Goal: Transaction & Acquisition: Download file/media

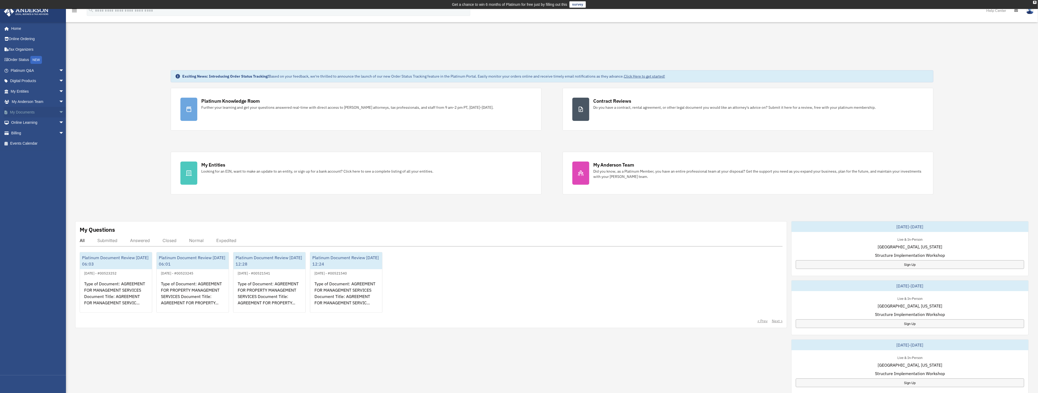
click at [30, 111] on link "My Documents arrow_drop_down" at bounding box center [38, 112] width 68 height 11
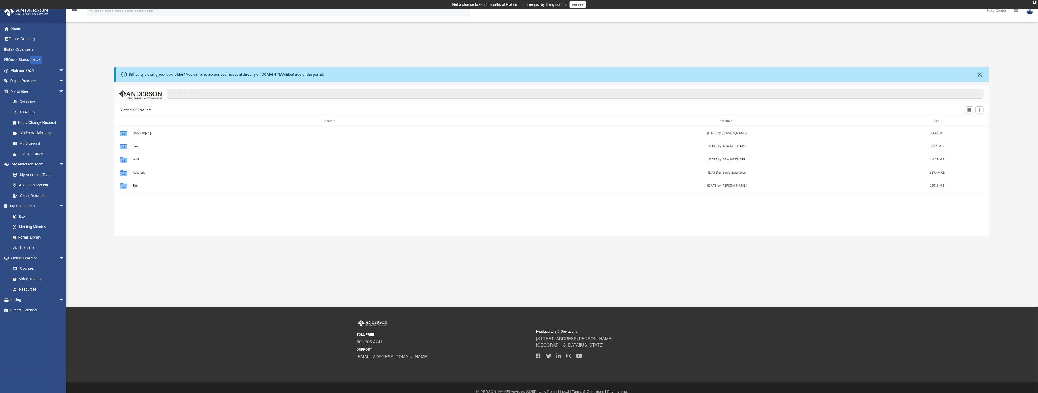
scroll to position [113, 869]
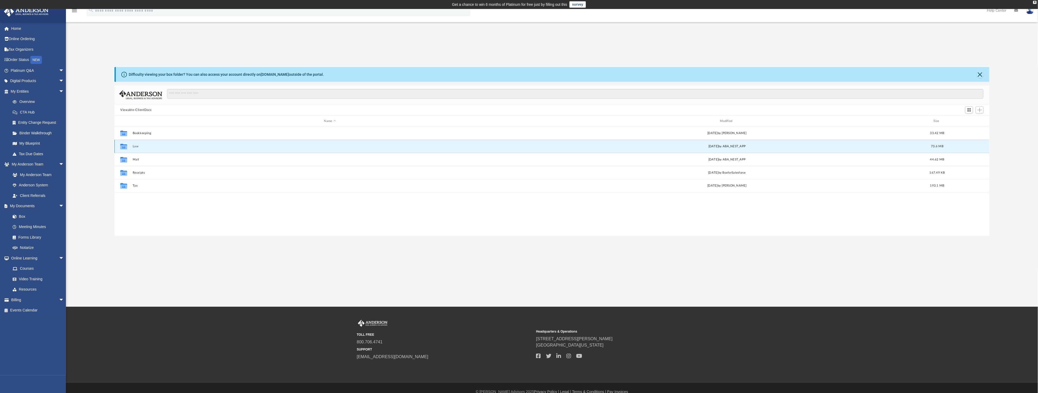
click at [133, 145] on button "Law" at bounding box center [330, 145] width 395 height 3
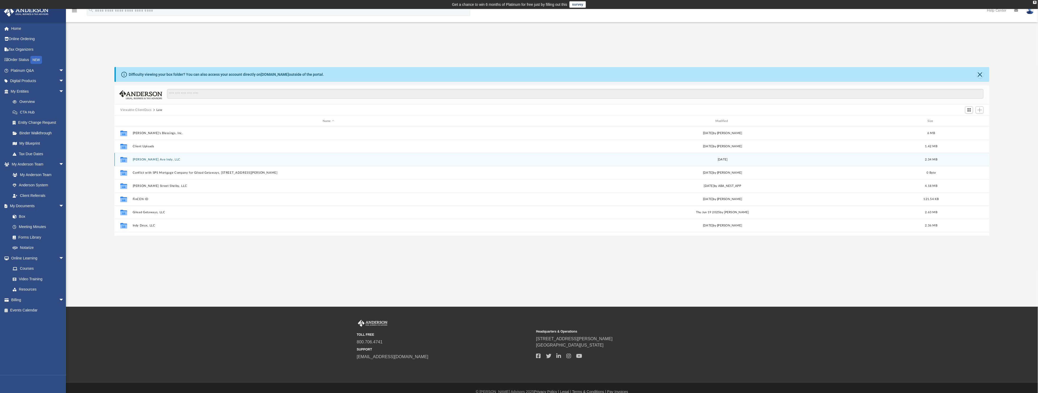
click at [144, 158] on button "Comer Ave Indy, LLC" at bounding box center [329, 159] width 392 height 3
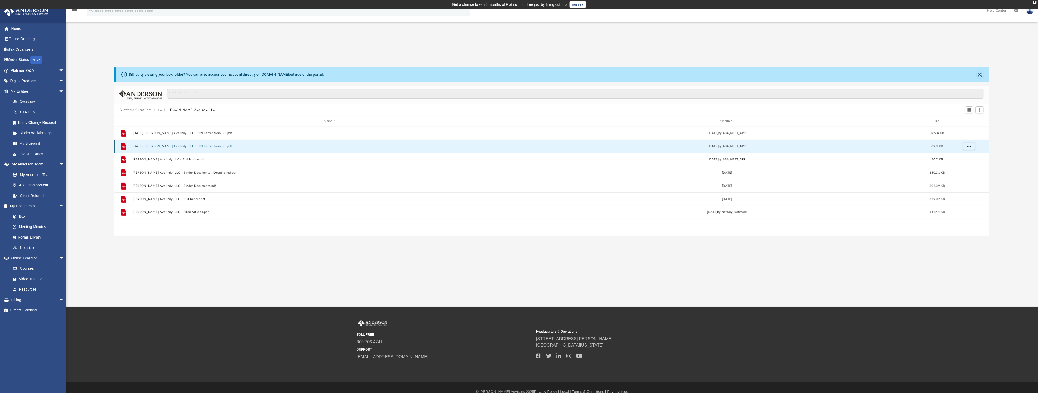
click at [186, 145] on button "2024.05.03 - Comer Ave Indy, LLC - EIN Letter from IRS.pdf" at bounding box center [330, 145] width 395 height 3
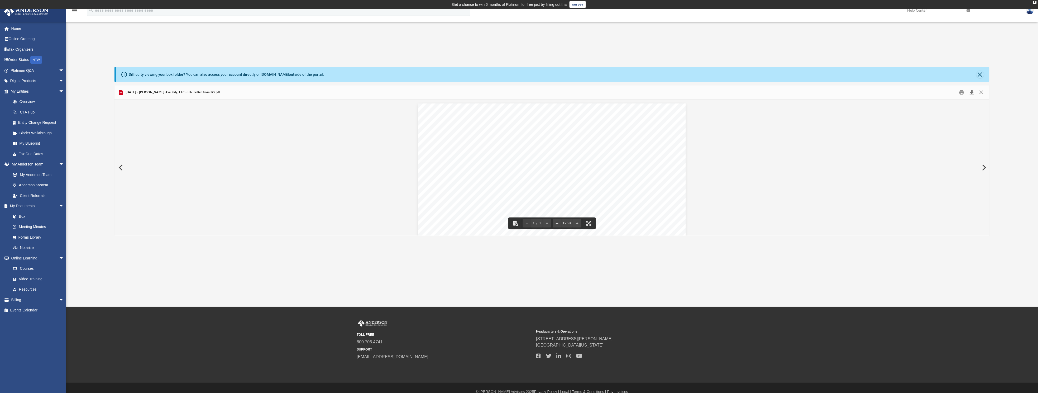
click at [970, 92] on button "Download" at bounding box center [971, 92] width 9 height 8
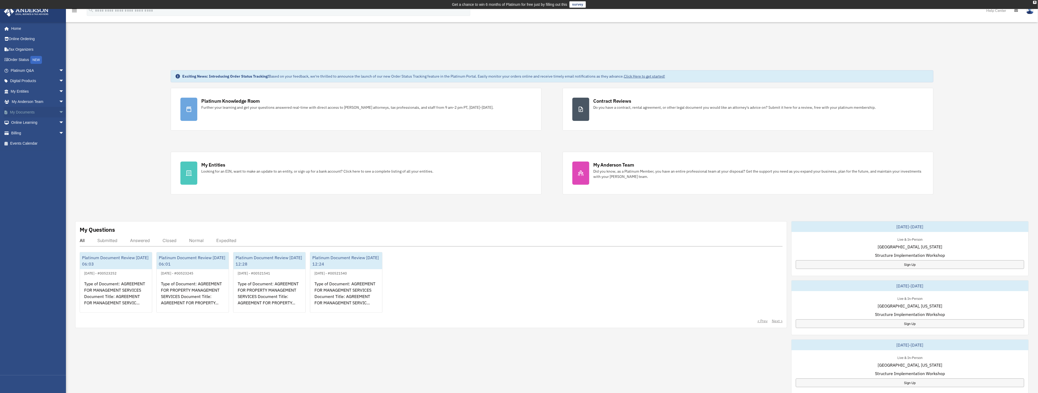
click at [22, 108] on link "My Documents arrow_drop_down" at bounding box center [38, 112] width 68 height 11
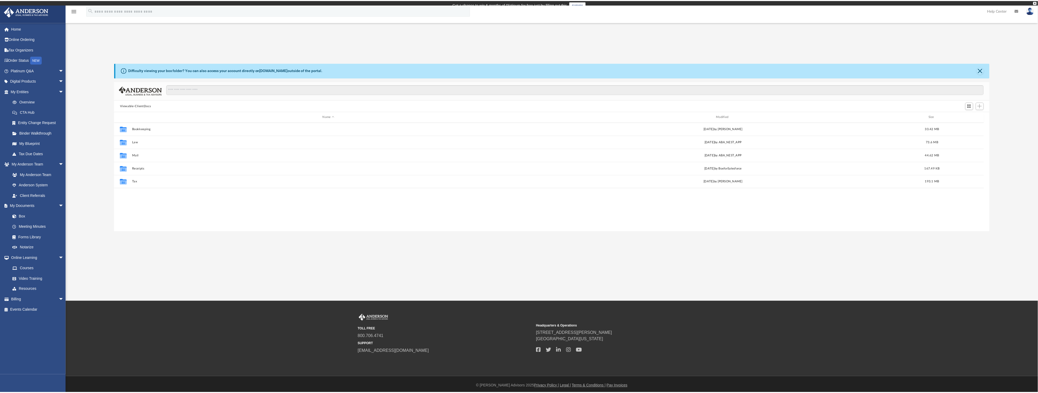
scroll to position [113, 869]
